Goal: Find specific page/section: Find specific page/section

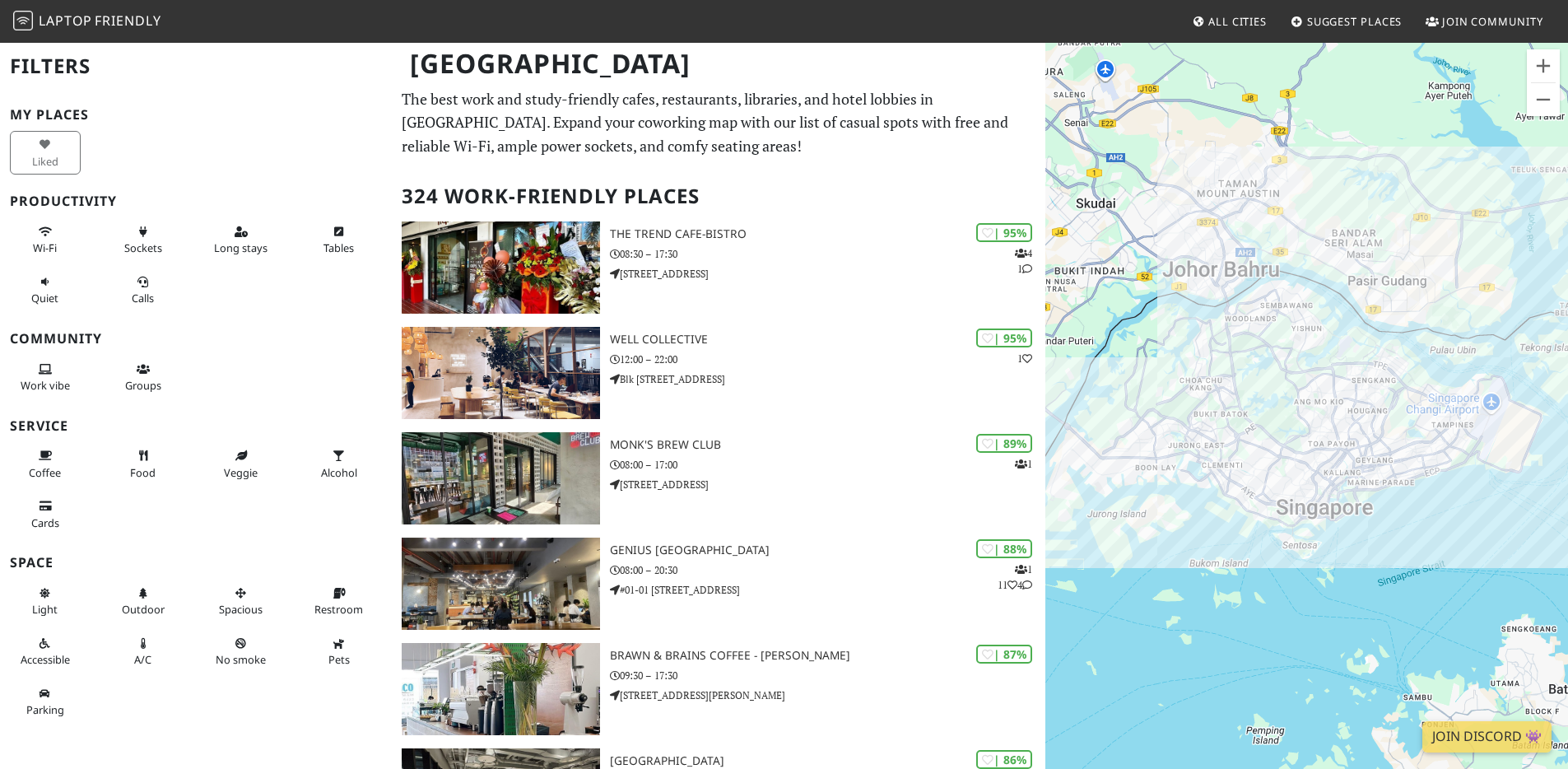
click at [195, 198] on h3 "Productivity" at bounding box center [196, 201] width 372 height 15
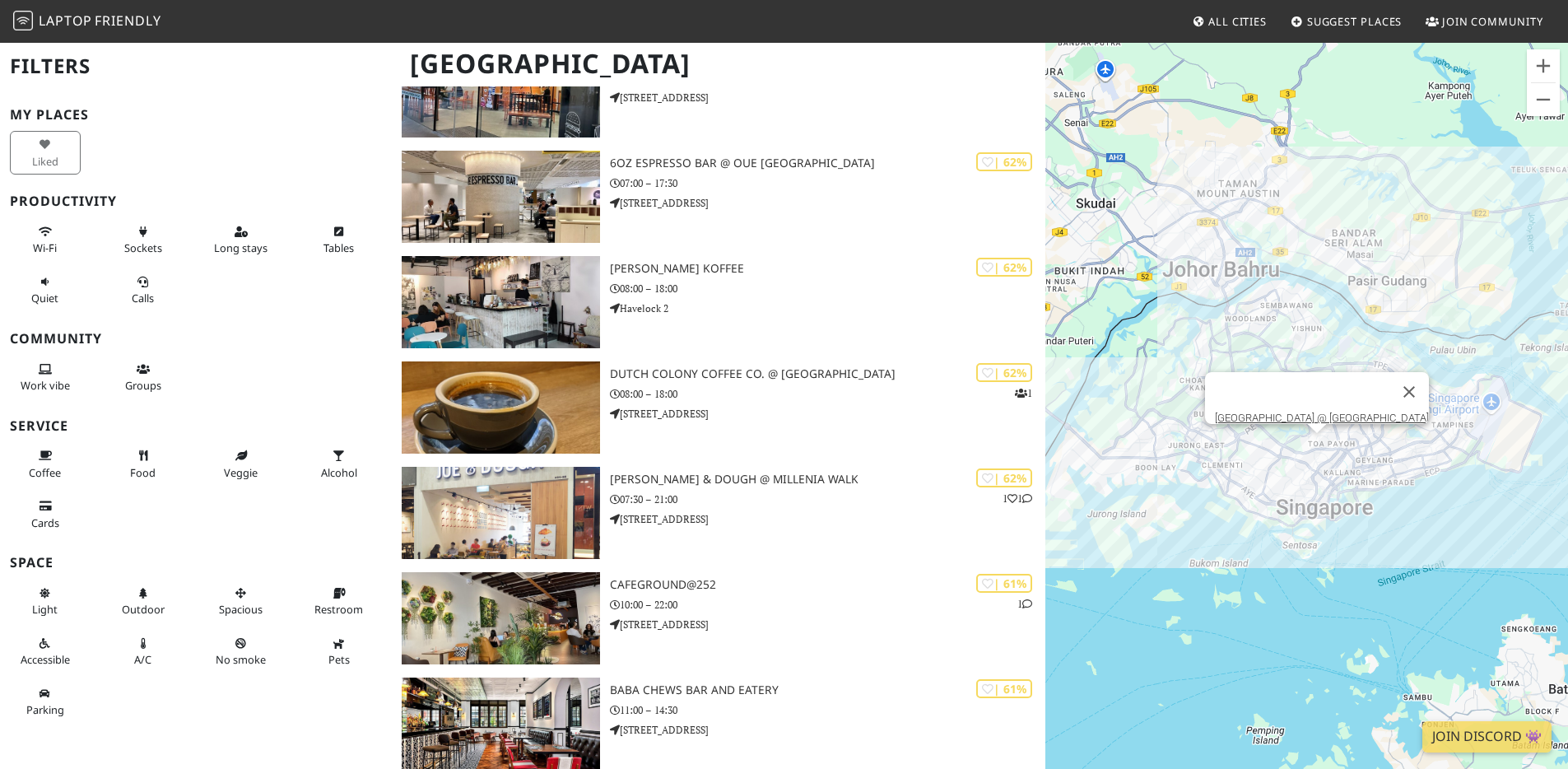
scroll to position [12370, 0]
click at [1315, 446] on div "[GEOGRAPHIC_DATA] @ [GEOGRAPHIC_DATA]" at bounding box center [1306, 425] width 523 height 769
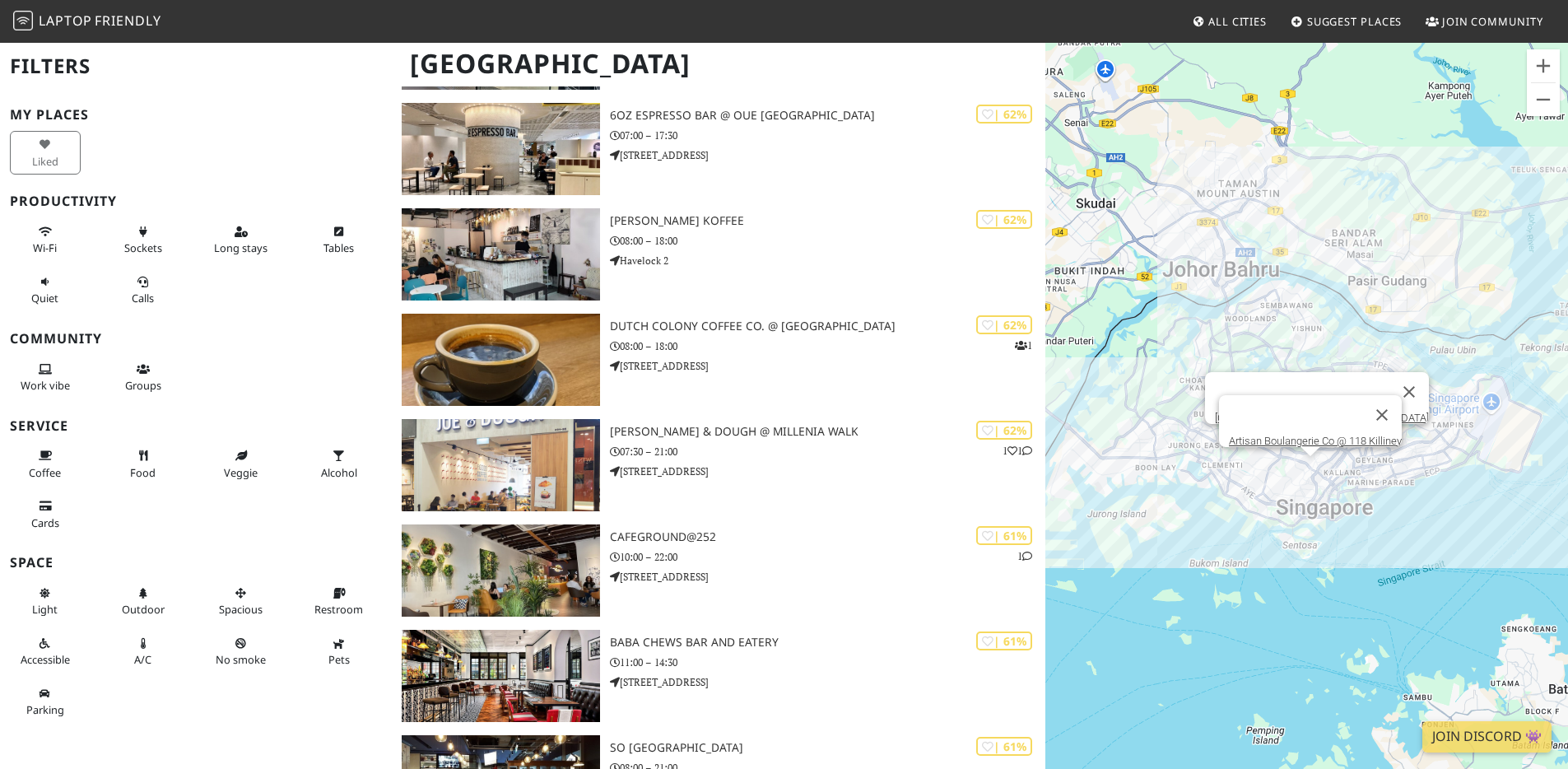
scroll to position [12479, 0]
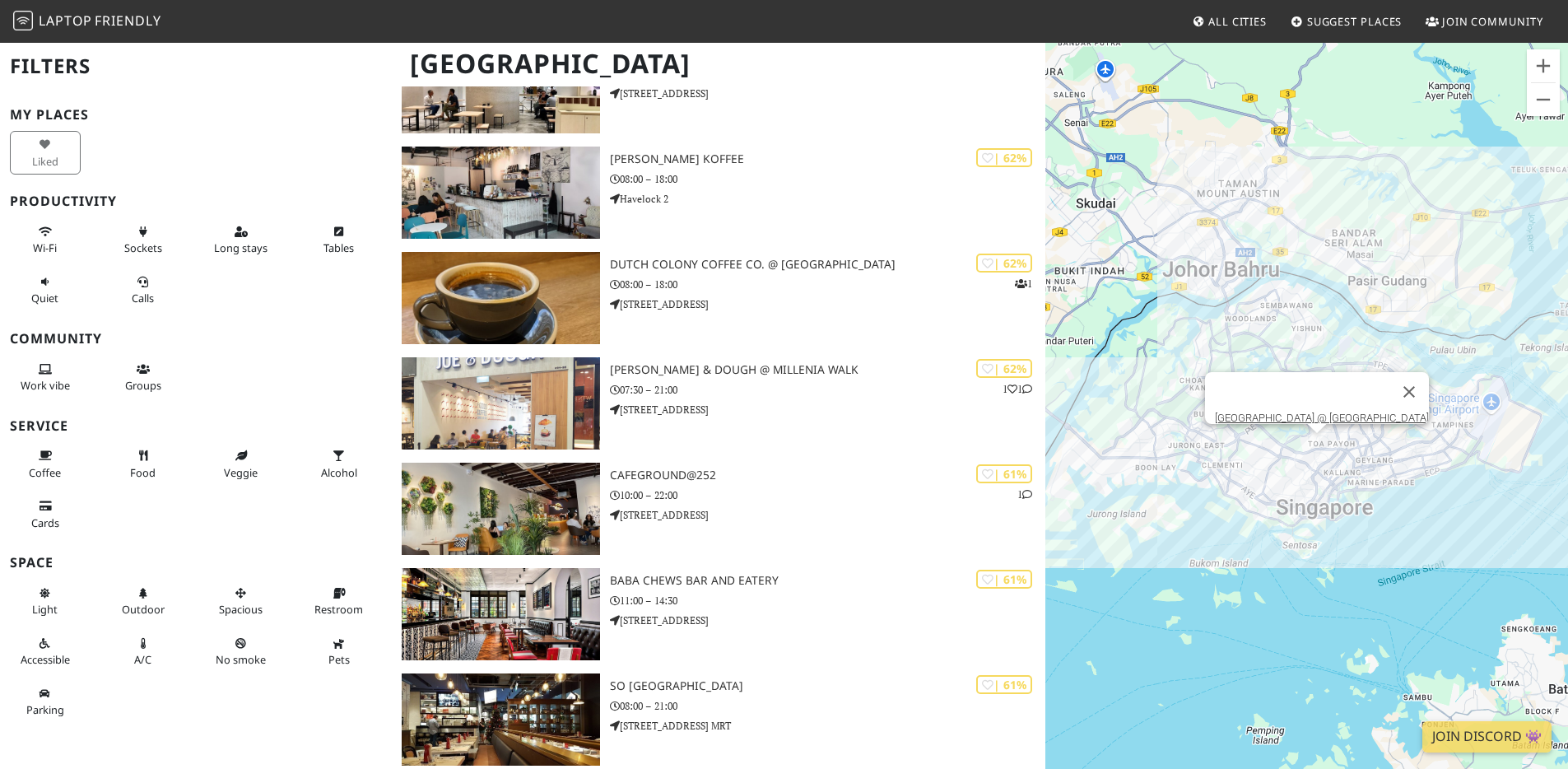
click at [1386, 541] on div "[GEOGRAPHIC_DATA] @ [GEOGRAPHIC_DATA]" at bounding box center [1306, 425] width 523 height 769
click at [1548, 67] on button "Zoom in" at bounding box center [1544, 66] width 33 height 33
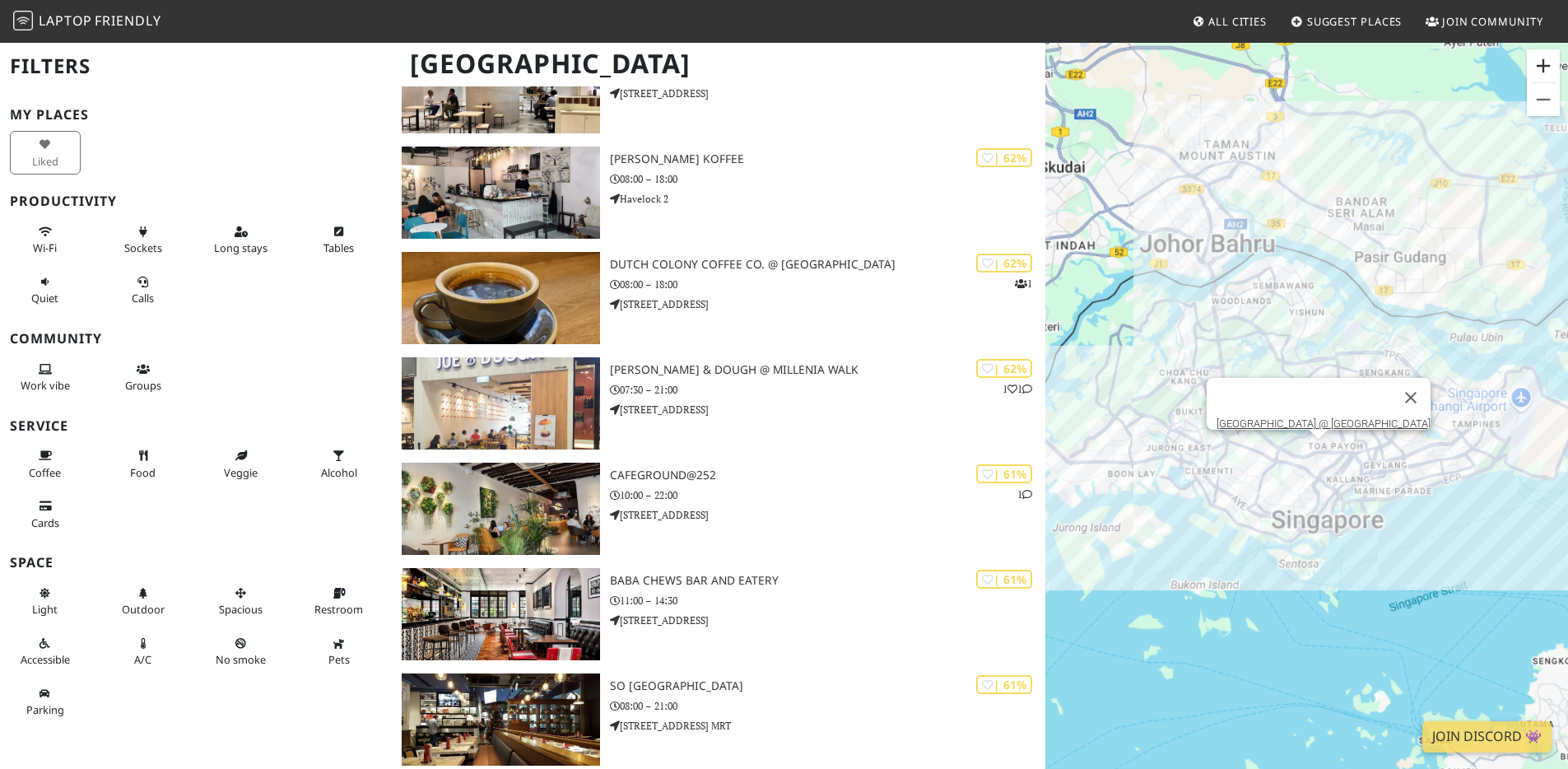
click at [1548, 67] on button "Zoom in" at bounding box center [1544, 66] width 33 height 33
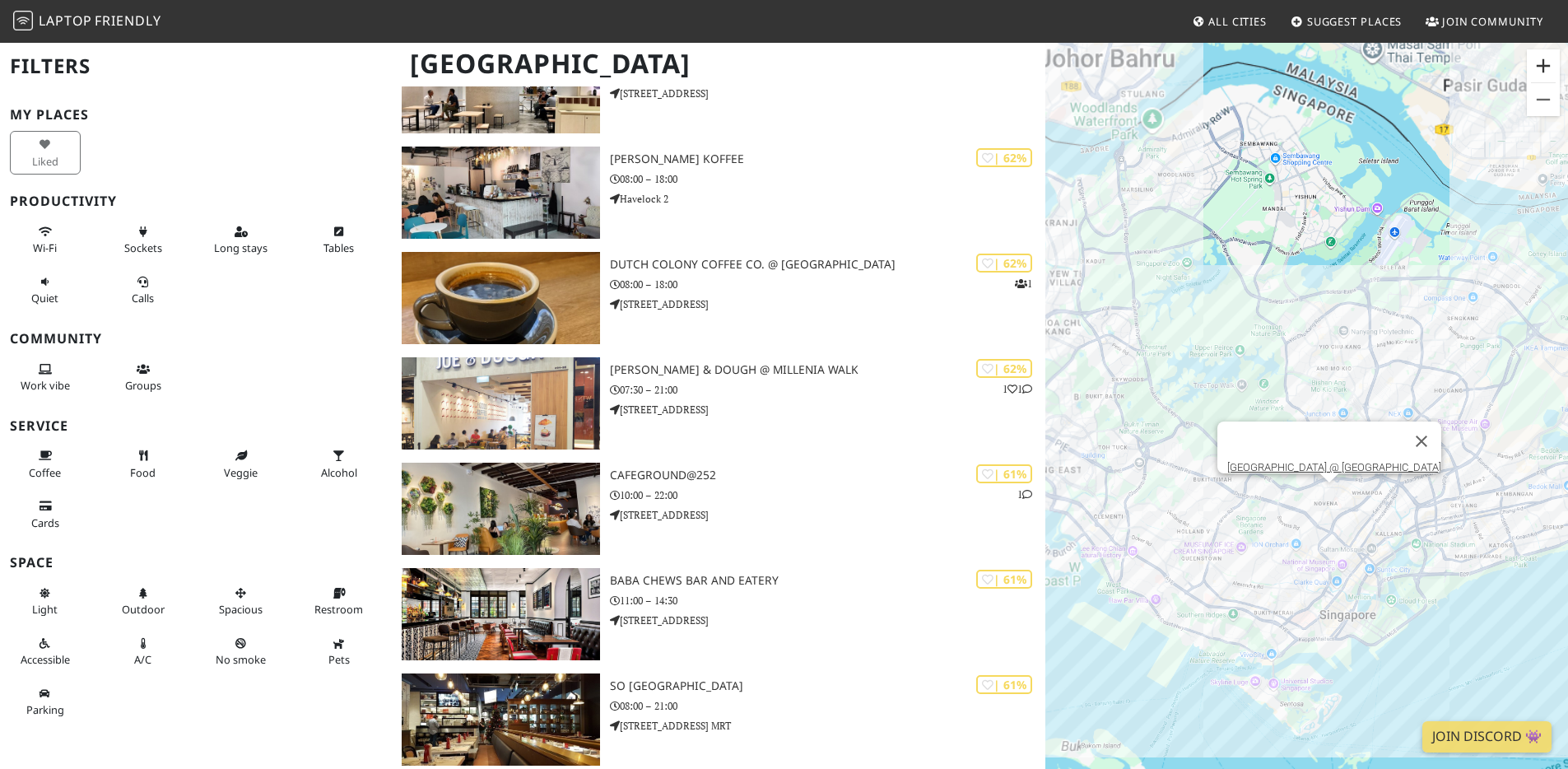
click at [1548, 67] on button "Zoom in" at bounding box center [1544, 66] width 33 height 33
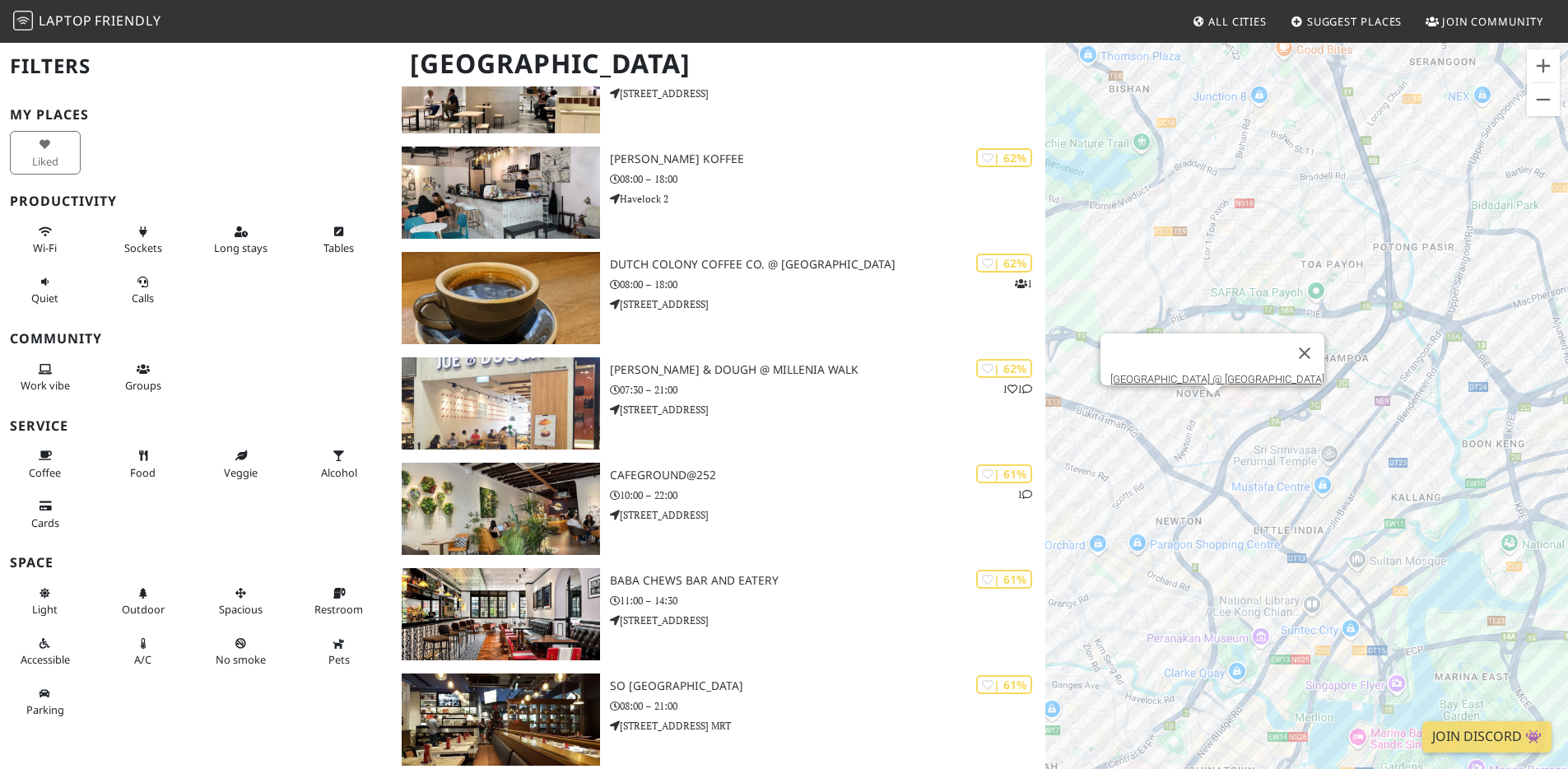
drag, startPoint x: 1311, startPoint y: 560, endPoint x: 1146, endPoint y: 257, distance: 345.0
click at [1146, 257] on div "[GEOGRAPHIC_DATA] @ [GEOGRAPHIC_DATA]" at bounding box center [1306, 425] width 523 height 769
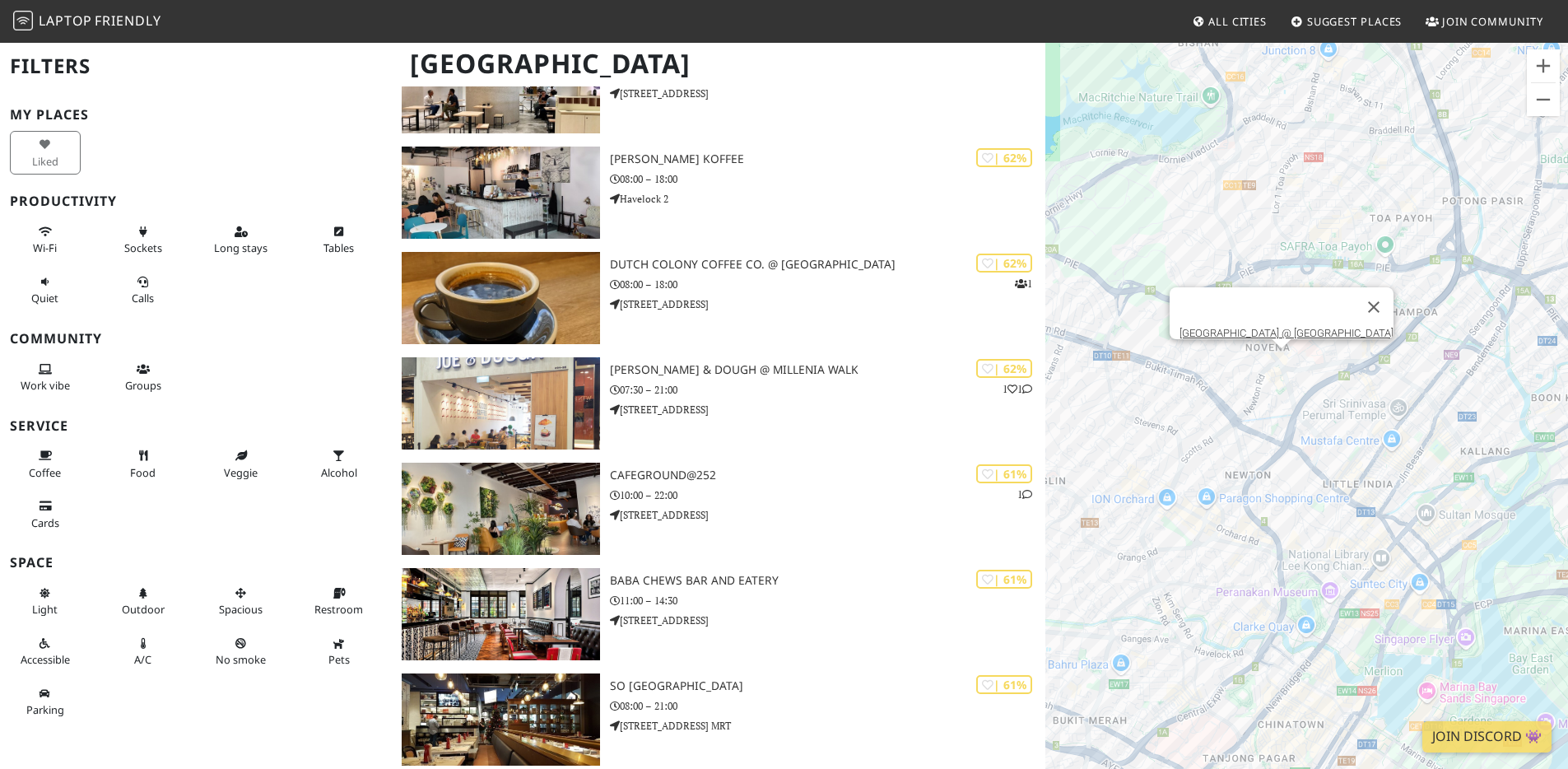
drag, startPoint x: 1231, startPoint y: 416, endPoint x: 1314, endPoint y: 377, distance: 91.7
click at [1305, 380] on div "[GEOGRAPHIC_DATA] @ [GEOGRAPHIC_DATA]" at bounding box center [1306, 425] width 523 height 769
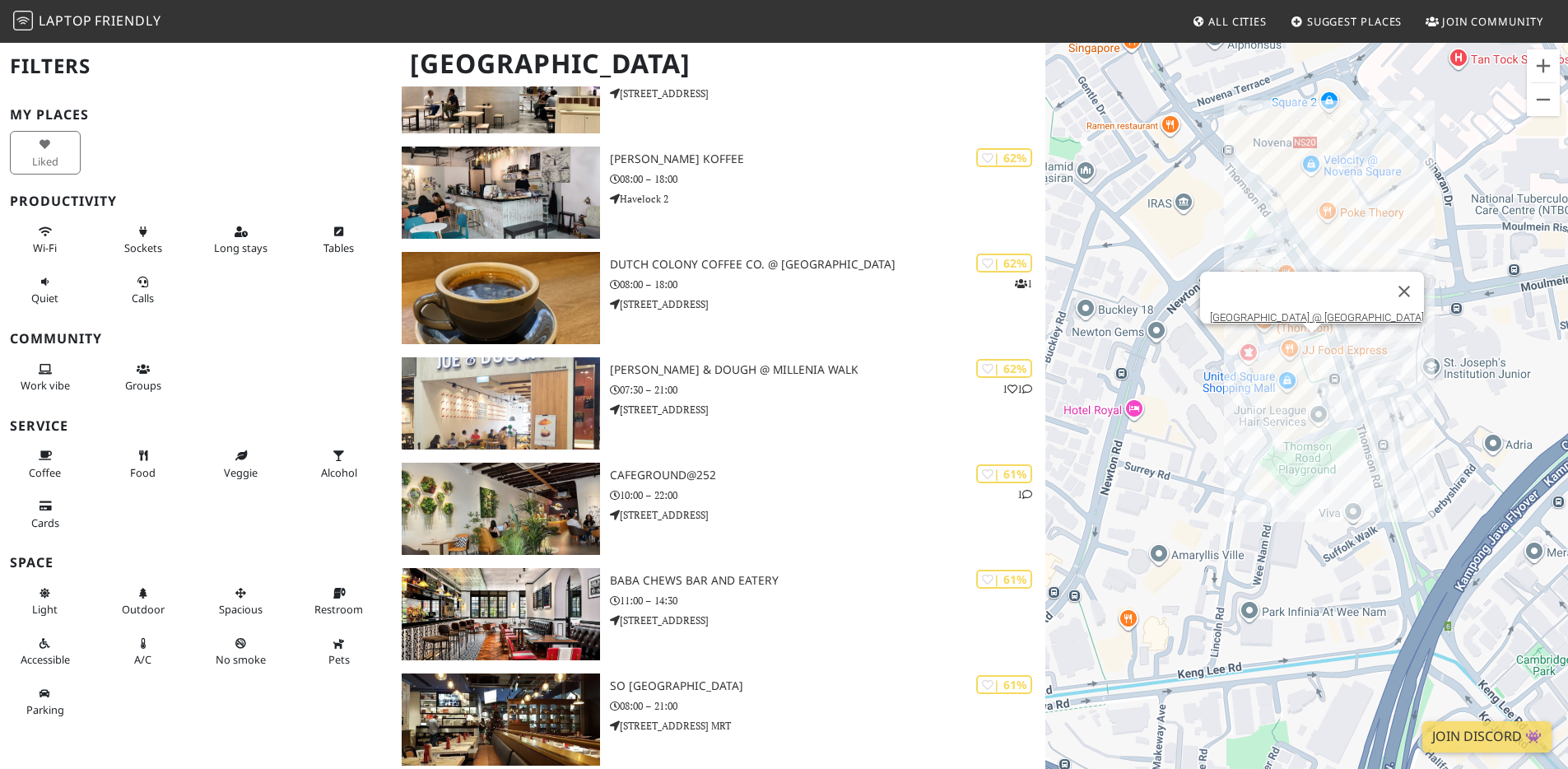
drag, startPoint x: 1255, startPoint y: 375, endPoint x: 1422, endPoint y: 447, distance: 181.9
click at [1422, 447] on div "[GEOGRAPHIC_DATA] @ [GEOGRAPHIC_DATA]" at bounding box center [1306, 425] width 523 height 769
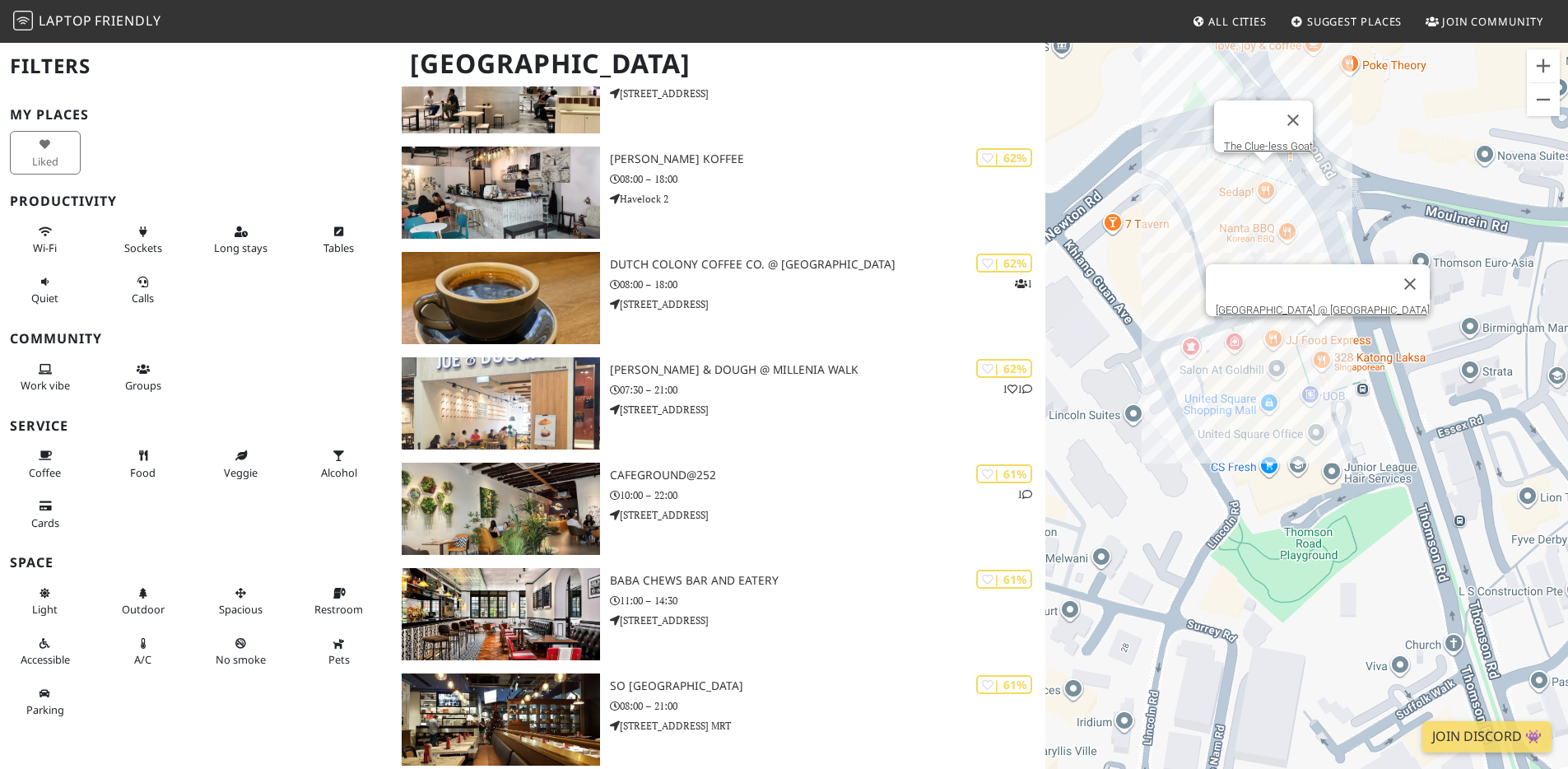
click at [1259, 182] on div "Starbucks Reserve @ [GEOGRAPHIC_DATA] The Clue-less Goat" at bounding box center [1306, 425] width 523 height 769
click at [1222, 279] on div "The Clue-less Goat Craftsmen Coffee (Thomson)" at bounding box center [1306, 425] width 523 height 769
